Goal: Information Seeking & Learning: Check status

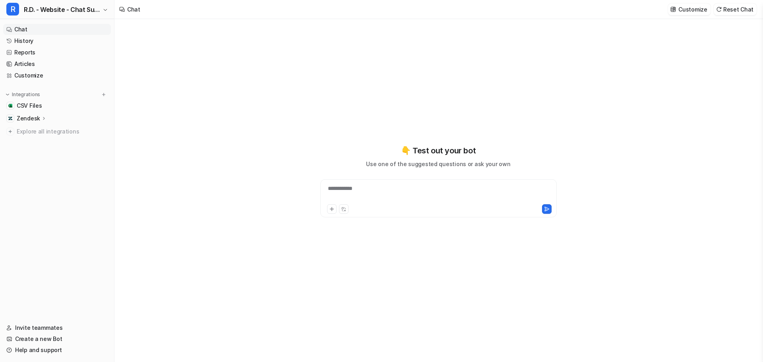
click at [27, 45] on link "History" at bounding box center [57, 40] width 108 height 11
click at [23, 41] on link "History" at bounding box center [57, 40] width 108 height 11
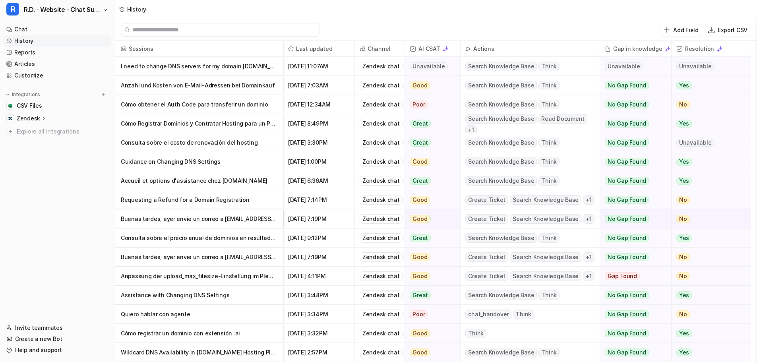
click at [233, 66] on p "I need to change DNS servers for my domain [DOMAIN_NAME]" at bounding box center [199, 66] width 156 height 19
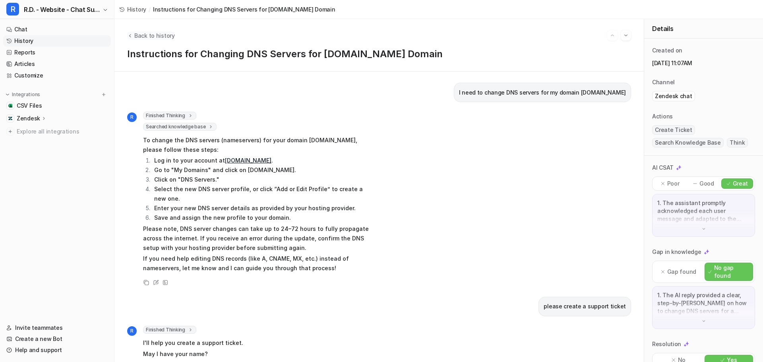
click at [163, 33] on span "Back to history" at bounding box center [154, 35] width 41 height 8
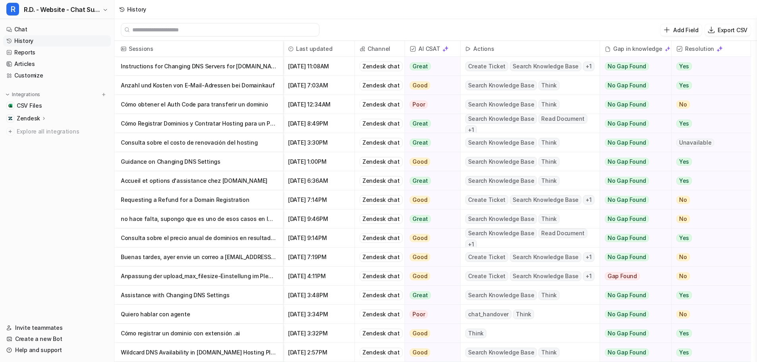
click at [206, 66] on p "Instructions for Changing DNS Servers for [DOMAIN_NAME] Domain" at bounding box center [199, 66] width 156 height 19
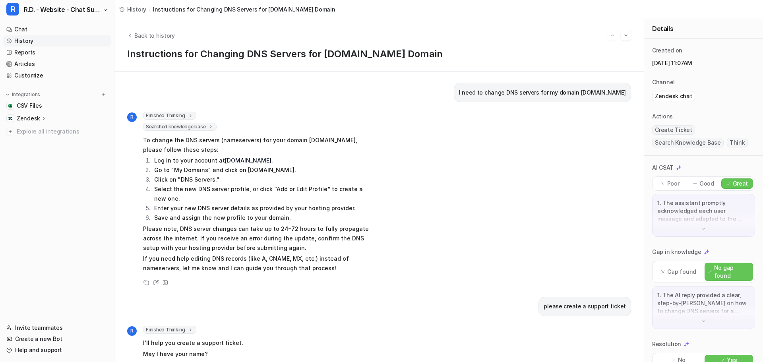
click at [316, 145] on p "To change the DNS servers (nameservers) for your domain [DOMAIN_NAME], please f…" at bounding box center [259, 145] width 233 height 19
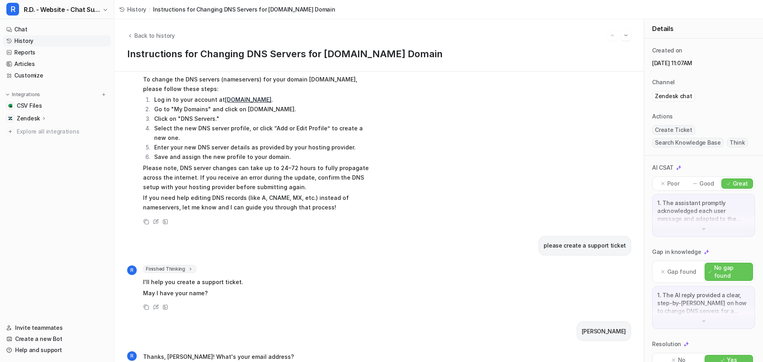
scroll to position [119, 0]
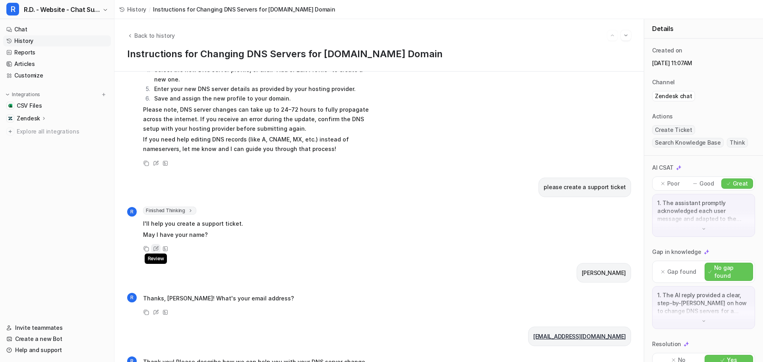
click at [157, 246] on icon at bounding box center [156, 249] width 6 height 6
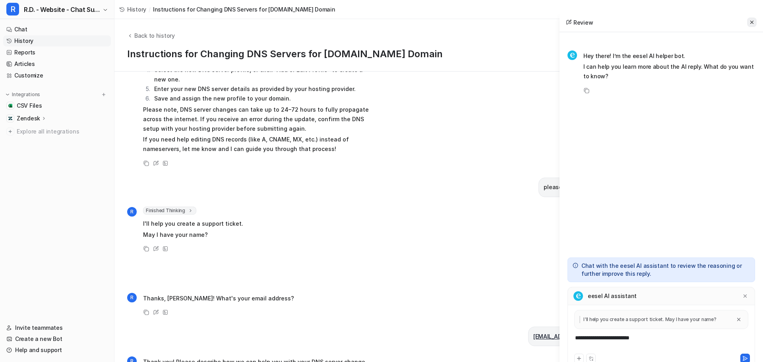
click at [751, 25] on icon at bounding box center [752, 22] width 6 height 6
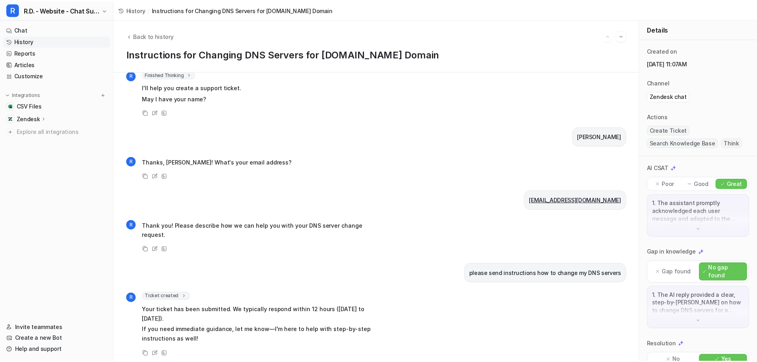
scroll to position [256, 0]
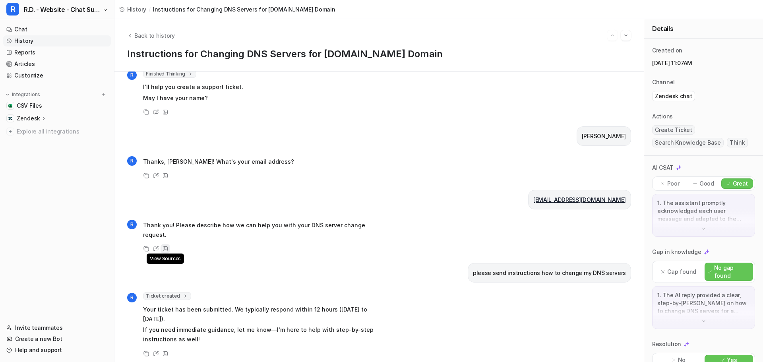
click at [165, 246] on icon at bounding box center [165, 248] width 5 height 5
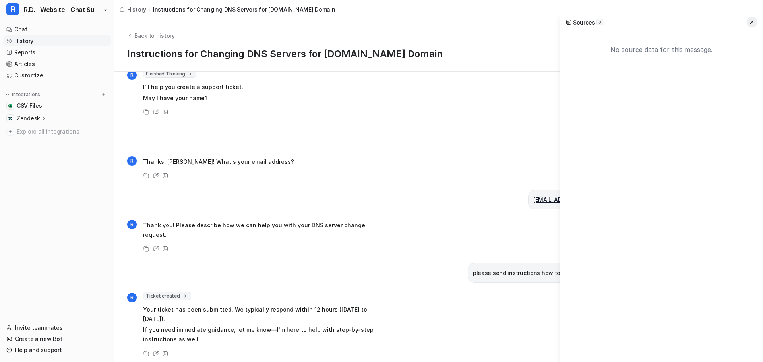
click at [754, 19] on button at bounding box center [752, 22] width 10 height 10
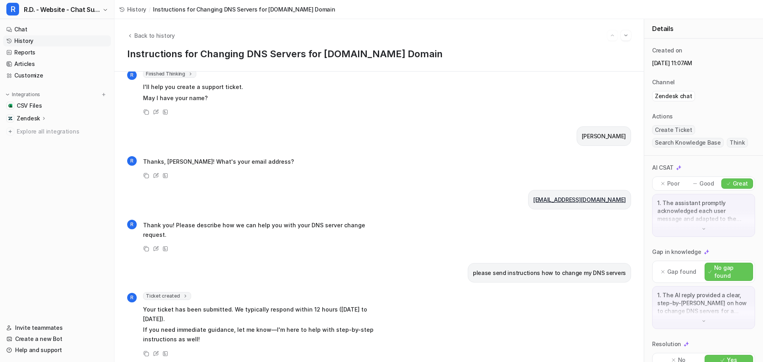
click at [432, 311] on div "R Ticket created 1 Ticket was created successfully. The new ticket ID is 16096 …" at bounding box center [379, 325] width 504 height 66
click at [28, 40] on link "History" at bounding box center [57, 40] width 108 height 11
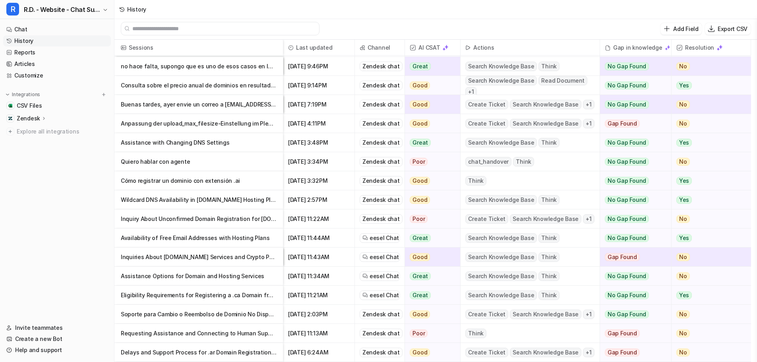
scroll to position [1, 0]
click at [222, 248] on p "Inquiries About [DOMAIN_NAME] Services and Crypto Payments" at bounding box center [199, 257] width 156 height 19
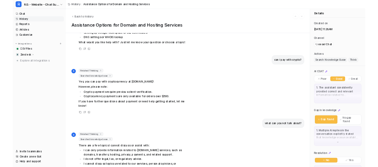
scroll to position [477, 0]
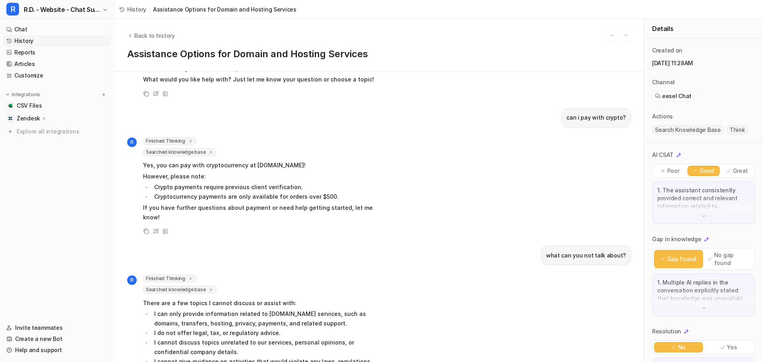
click at [494, 170] on div "R Finished Thinking 1 The user is asking about payment methods, specifically th…" at bounding box center [379, 186] width 504 height 99
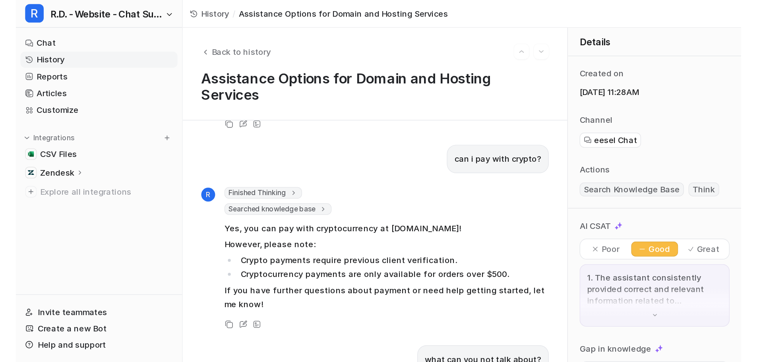
scroll to position [501, 0]
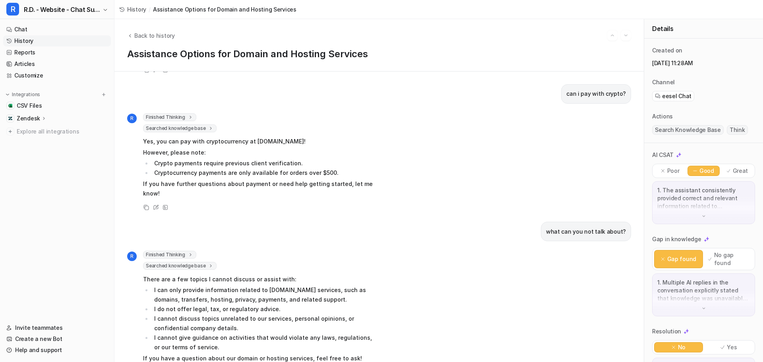
click at [29, 39] on link "History" at bounding box center [57, 40] width 108 height 11
